Goal: Information Seeking & Learning: Check status

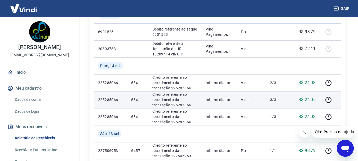
scroll to position [159, 0]
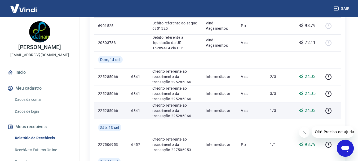
click at [135, 110] on p "6341" at bounding box center [137, 110] width 12 height 5
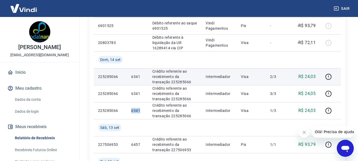
copy p "6341"
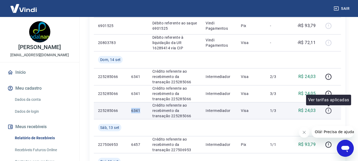
click at [326, 108] on icon "button" at bounding box center [328, 110] width 7 height 7
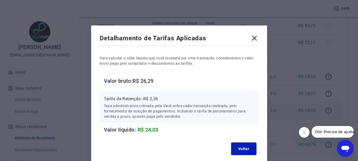
click at [156, 99] on p "Tarifa de Retenção: -R$ 2,26" at bounding box center [179, 99] width 150 height 6
copy p "2,26"
click at [254, 39] on icon at bounding box center [254, 38] width 5 height 5
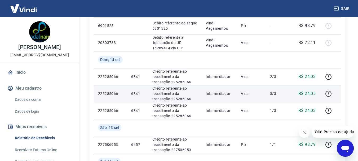
click at [328, 94] on icon "button" at bounding box center [328, 93] width 7 height 7
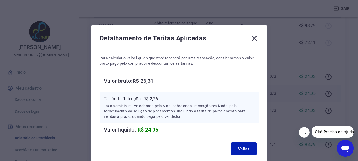
click at [146, 78] on h6 "Valor bruto: R$ 26,31" at bounding box center [181, 81] width 155 height 8
click at [149, 80] on h6 "Valor bruto: R$ 26,31" at bounding box center [181, 81] width 155 height 8
copy h6 "26,31"
click at [148, 102] on div "Tarifa de Retenção: -R$ 2,26 Taxa administrativa cobrada pela Vindi sobre cada …" at bounding box center [179, 107] width 150 height 23
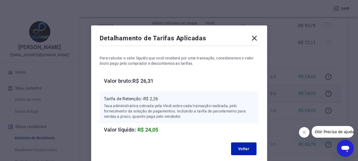
click at [153, 99] on p "Tarifa de Retenção: -R$ 2,26" at bounding box center [179, 99] width 150 height 6
copy p "2,26"
click at [253, 37] on icon at bounding box center [254, 38] width 5 height 5
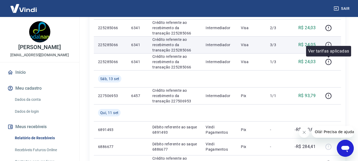
scroll to position [238, 0]
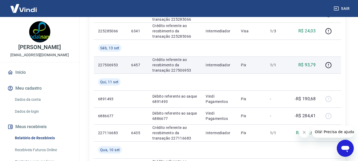
click at [136, 64] on p "6457" at bounding box center [137, 64] width 12 height 5
copy p "6457"
click at [323, 65] on td at bounding box center [330, 64] width 21 height 17
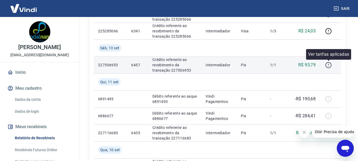
click at [330, 62] on icon "button" at bounding box center [328, 65] width 6 height 6
